Goal: Use online tool/utility

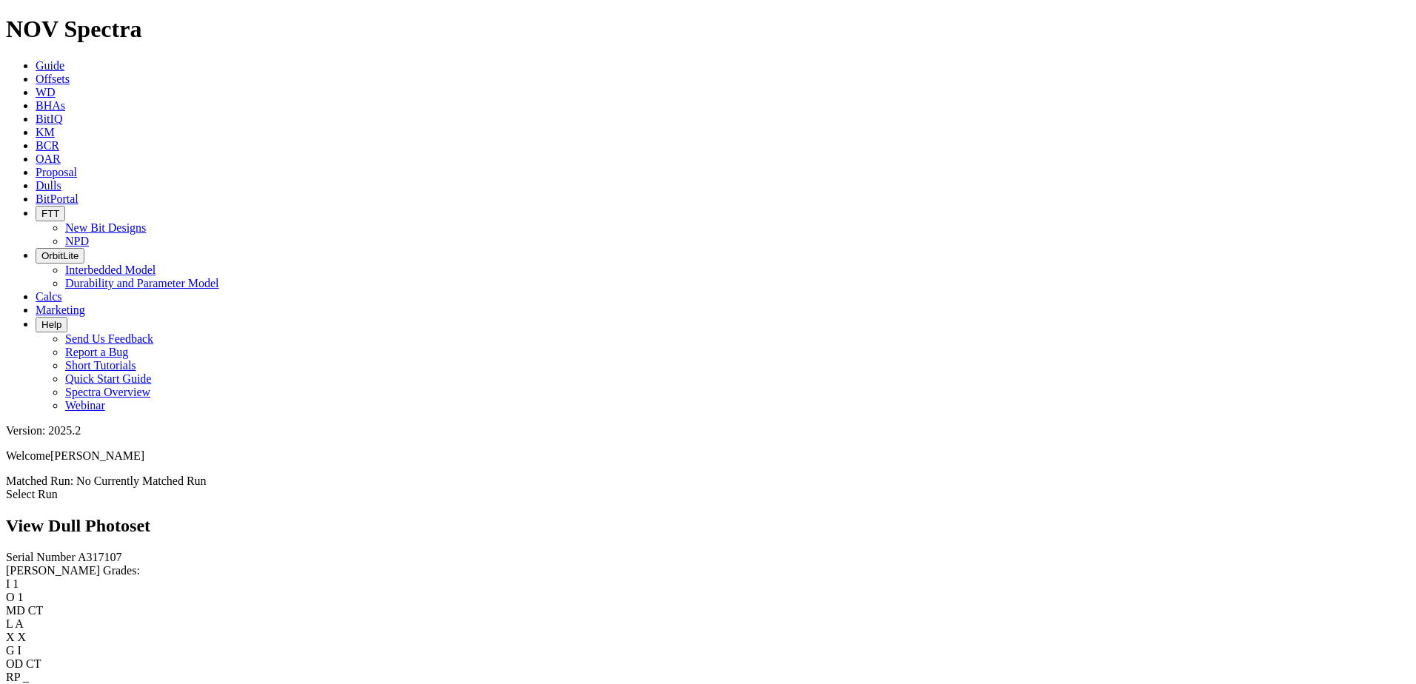
click at [62, 290] on span "Calcs" at bounding box center [49, 296] width 27 height 13
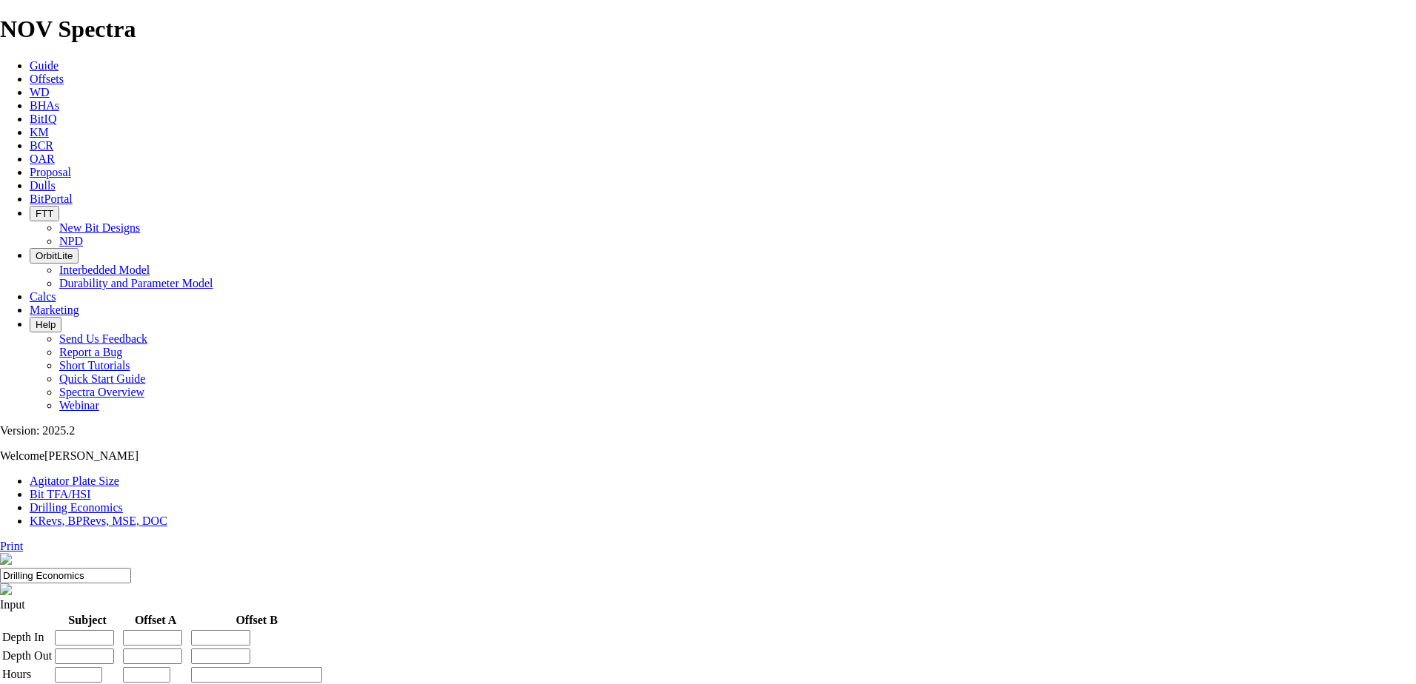
click at [101, 475] on link "Agitator Plate Size" at bounding box center [75, 481] width 90 height 13
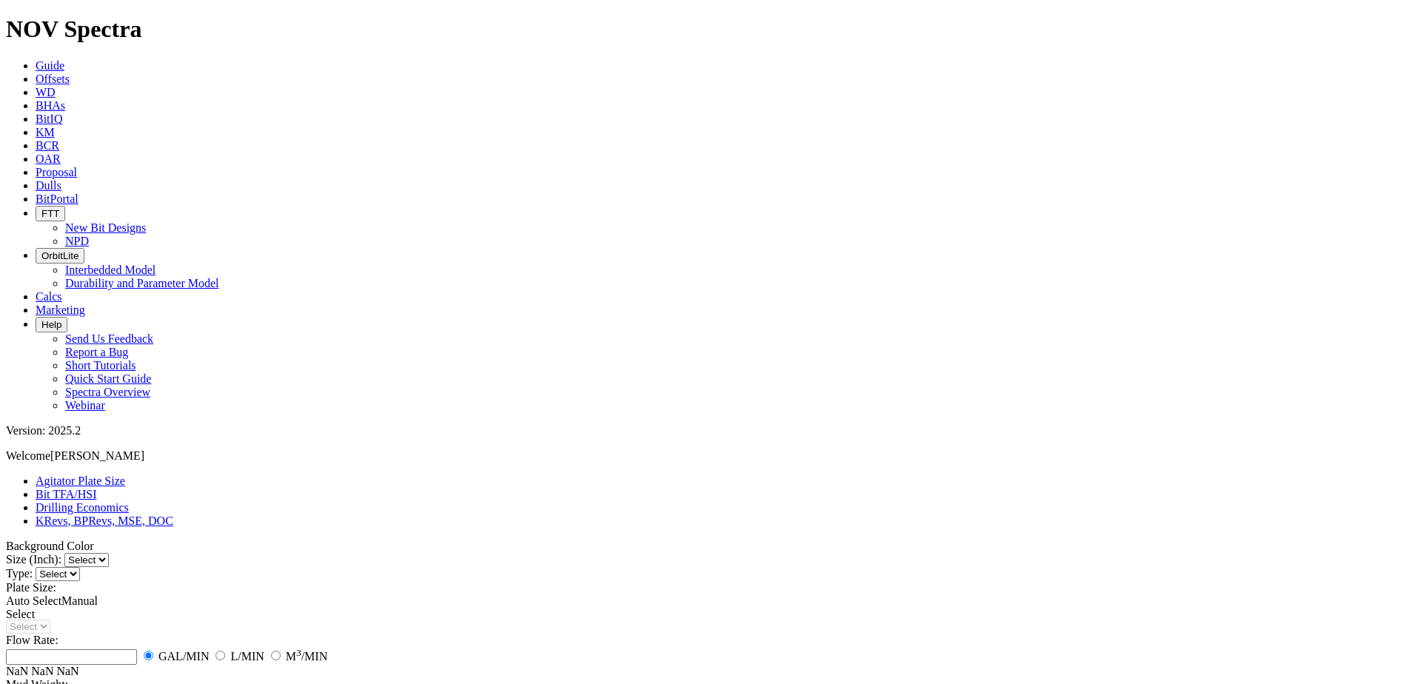
click at [97, 488] on link "Bit TFA/HSI" at bounding box center [66, 494] width 61 height 13
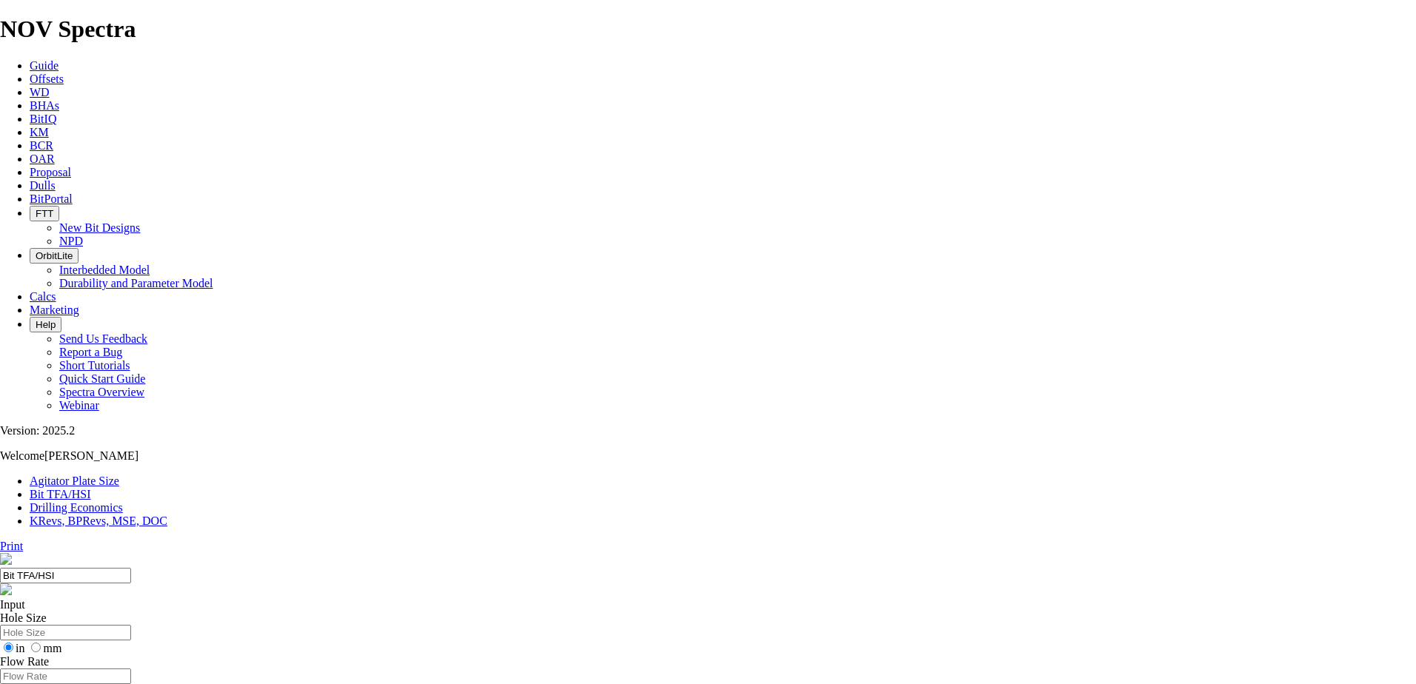
click at [131, 625] on input "Hole Size" at bounding box center [65, 633] width 131 height 16
type input "9.875"
click at [131, 669] on input "Flow Rate" at bounding box center [65, 677] width 131 height 16
type input "900"
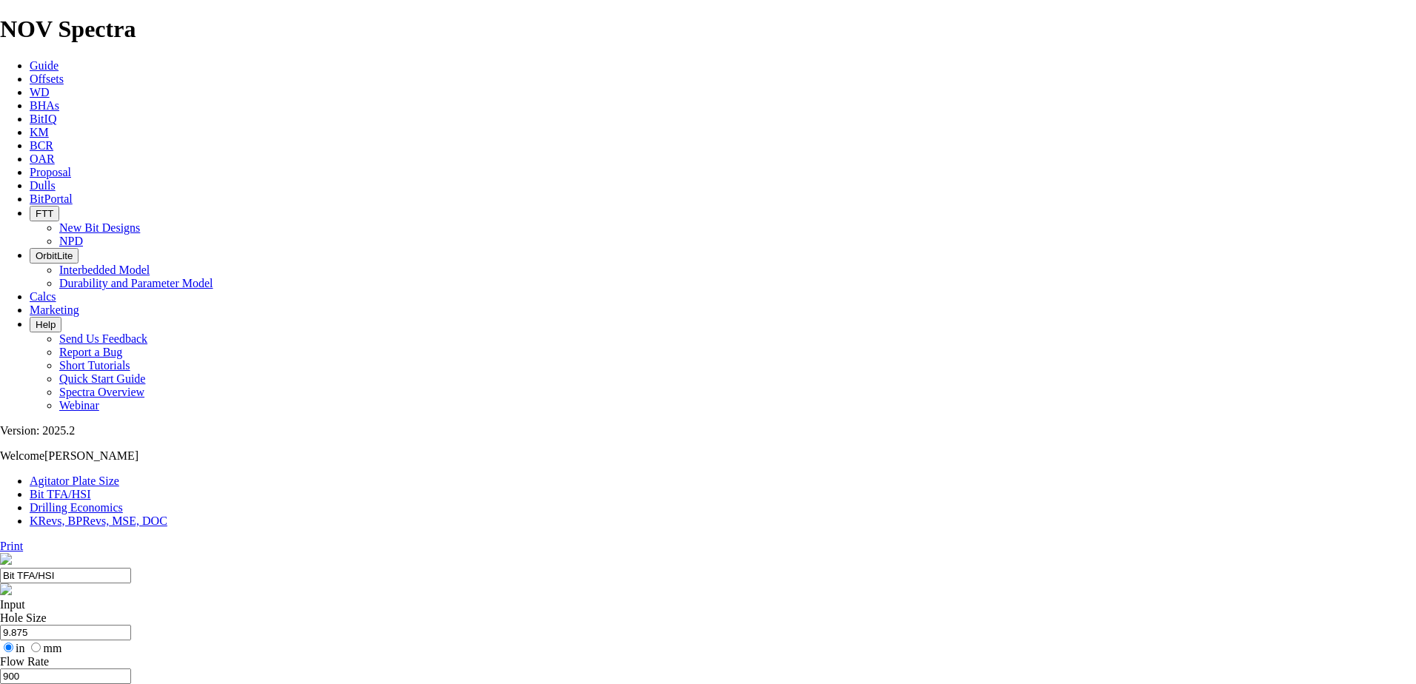
type input "9"
select select "number:14"
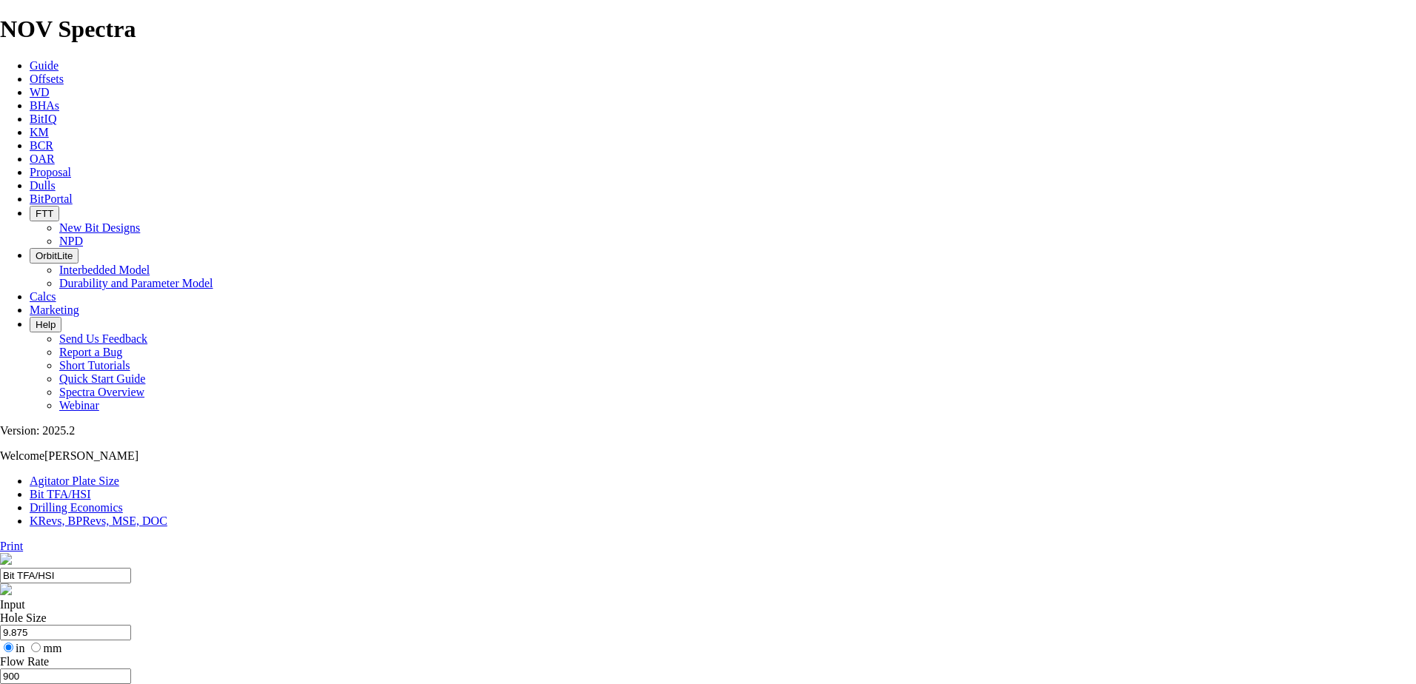
select select "number:14"
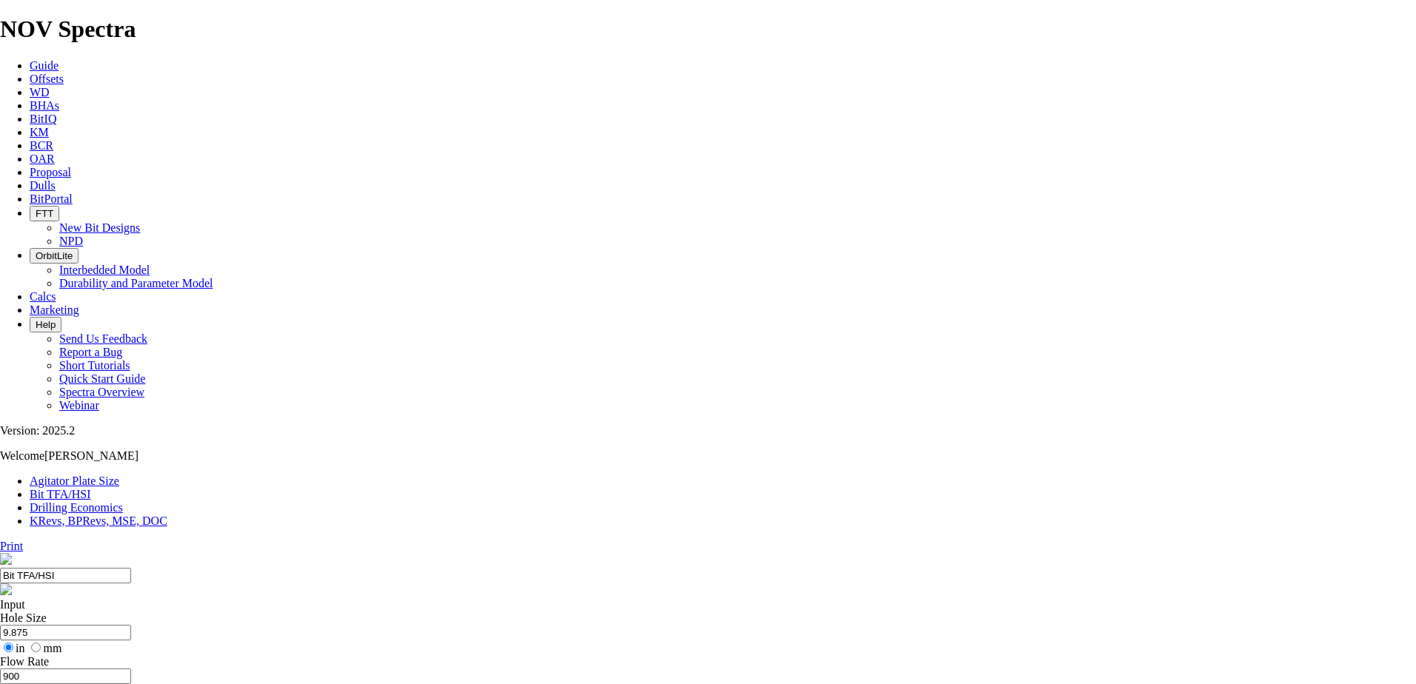
select select "number:14"
select select "number:13"
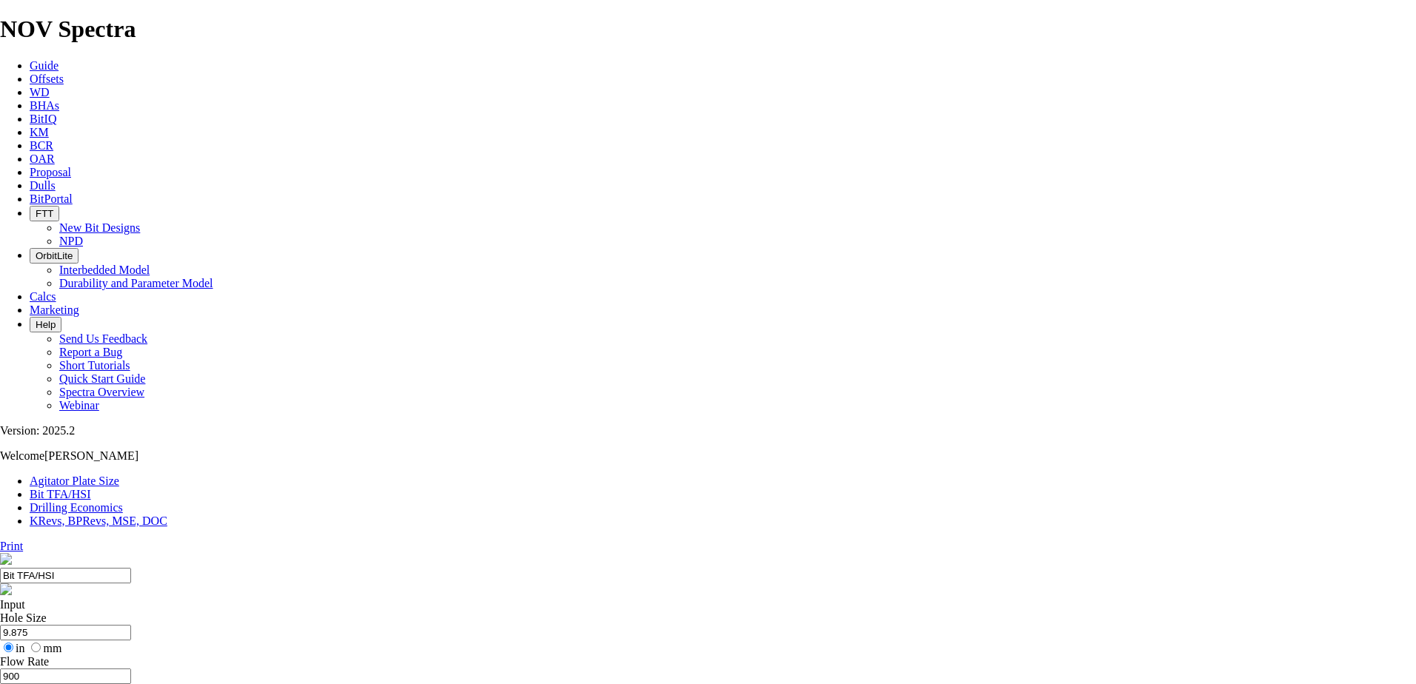
select select "number:13"
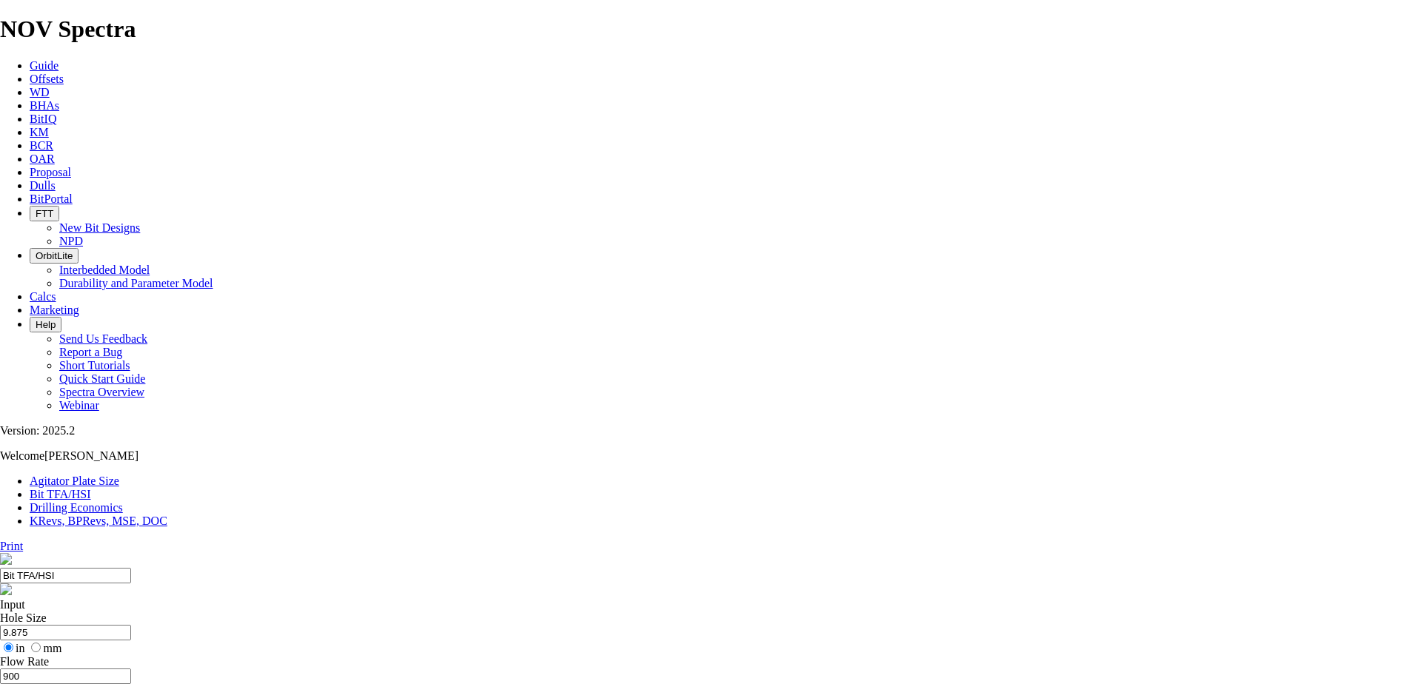
select select "number:13"
select select "number:12"
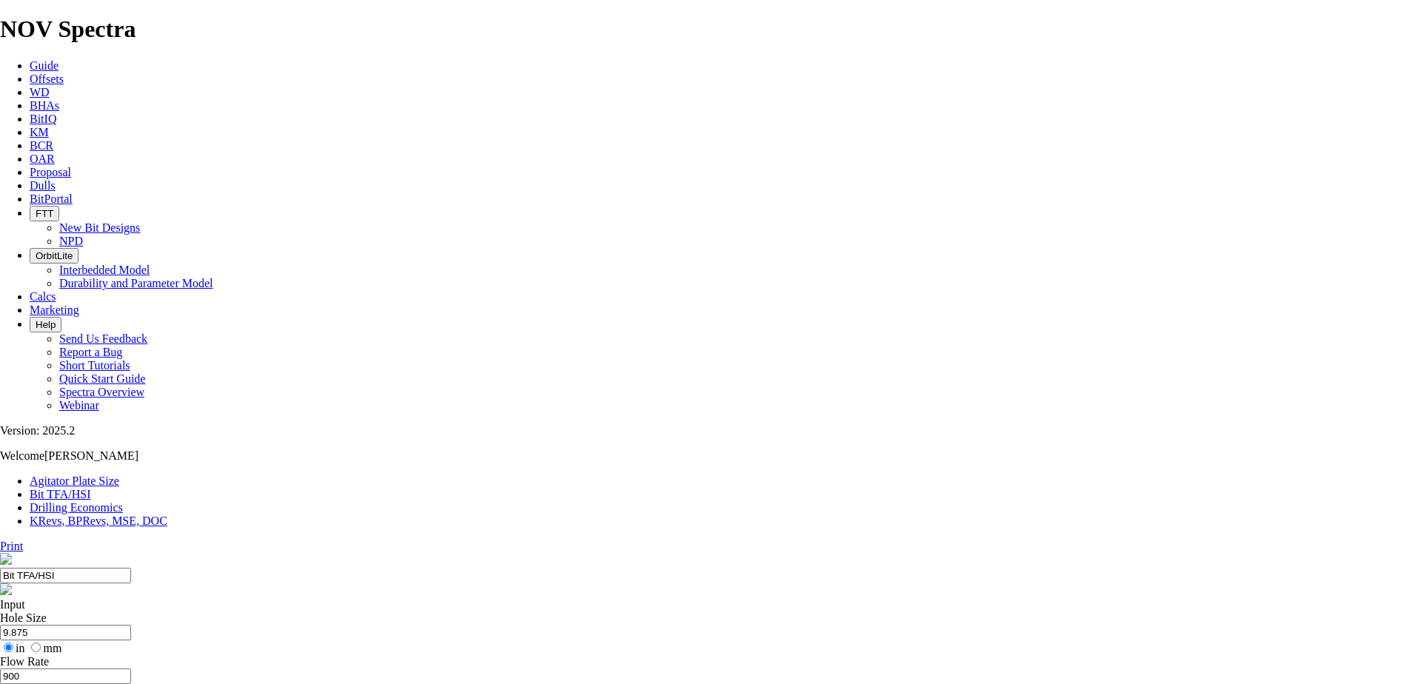
select select "number:12"
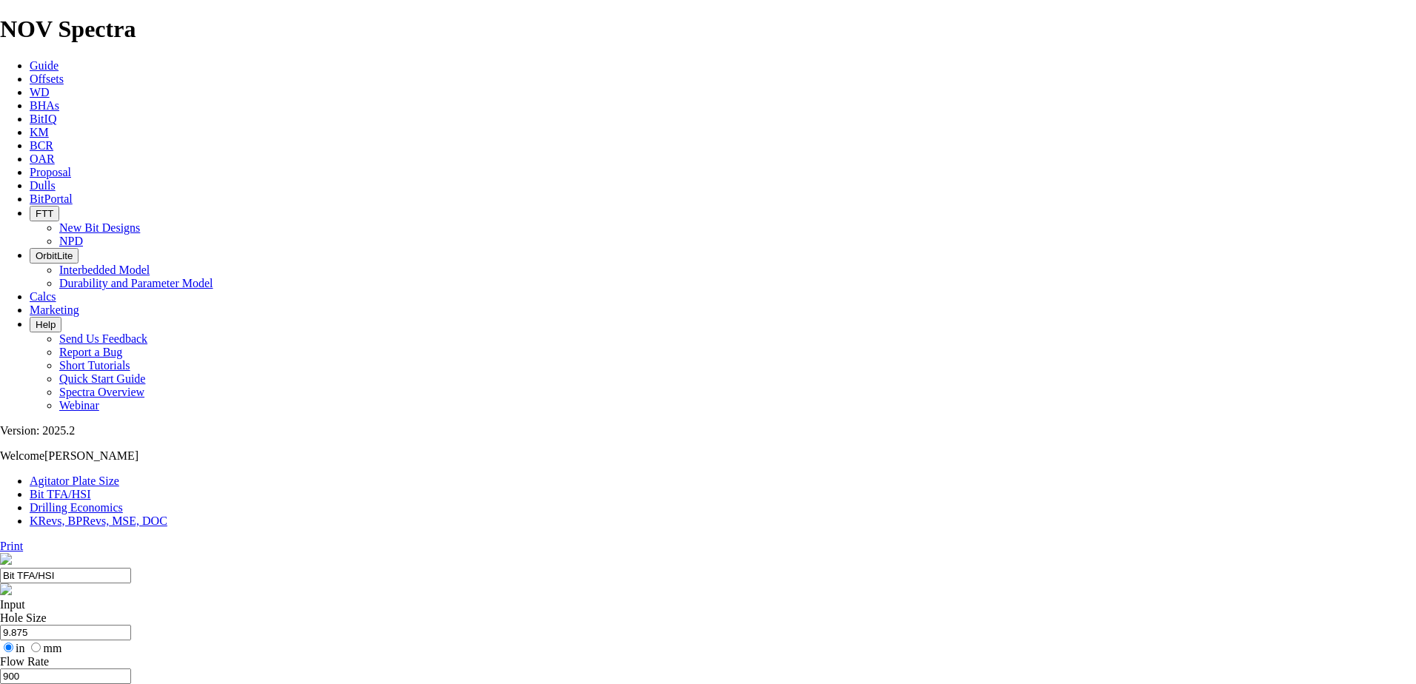
select select "number:13"
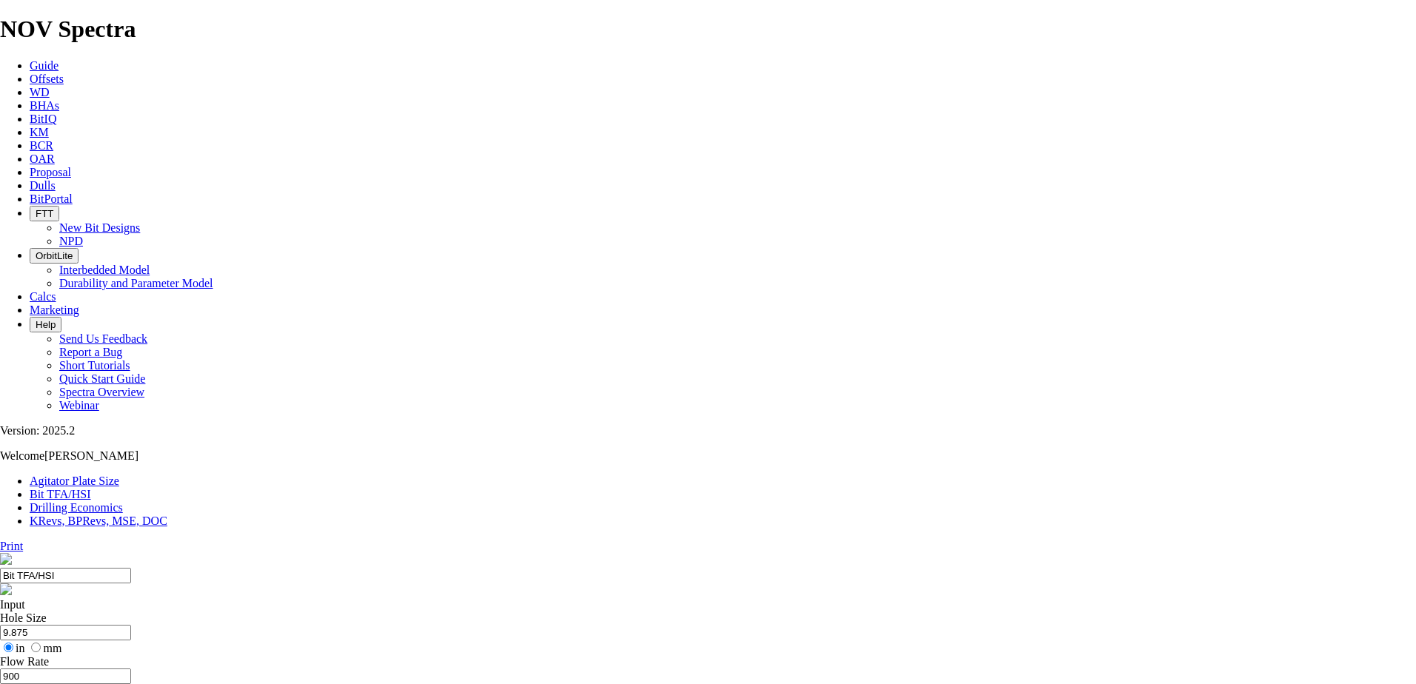
select select "number:13"
